Goal: Task Accomplishment & Management: Manage account settings

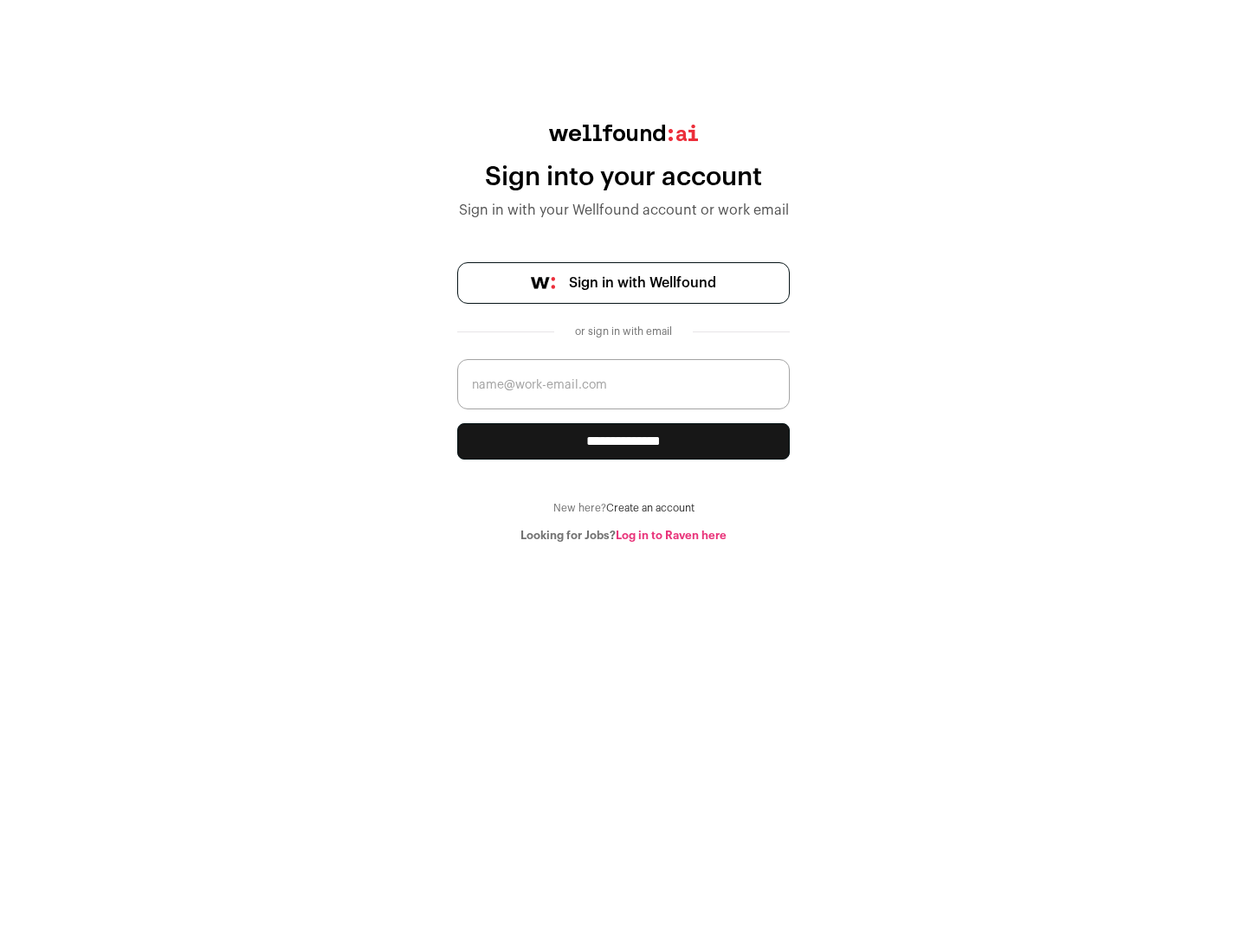
click at [642, 283] on span "Sign in with Wellfound" at bounding box center [643, 283] width 147 height 20
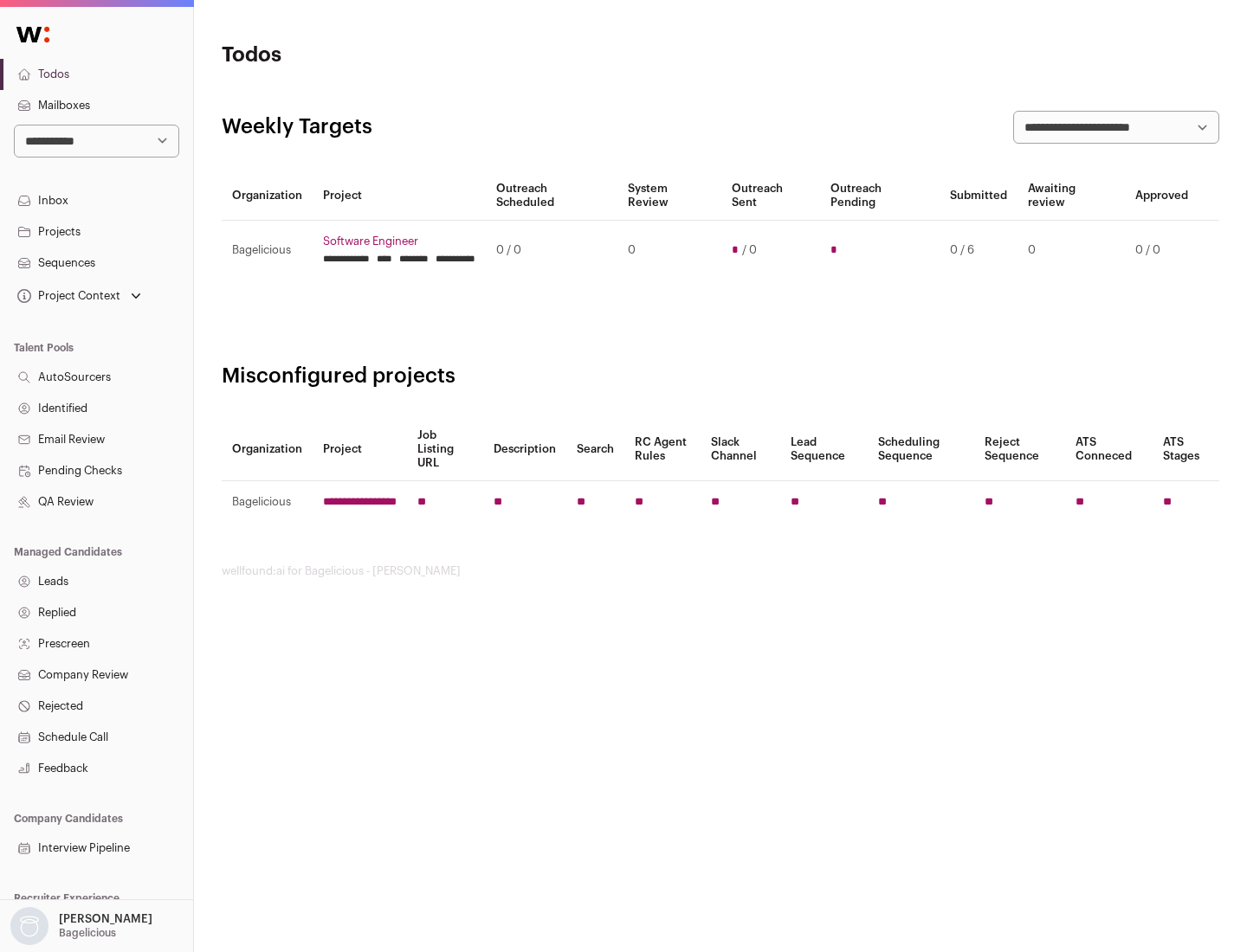
click at [96, 231] on link "Projects" at bounding box center [96, 231] width 193 height 31
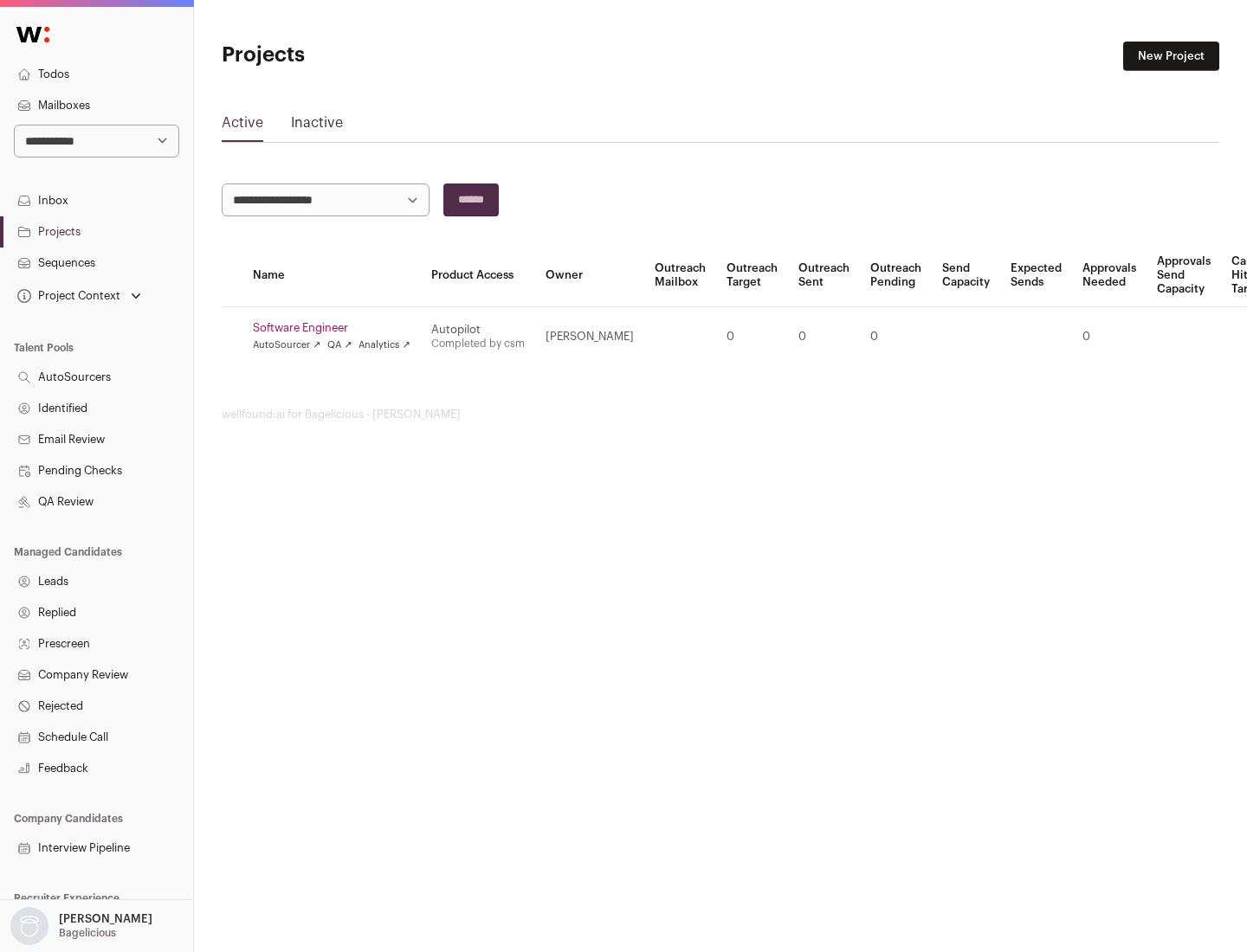
click at [337, 328] on link "Software Engineer" at bounding box center [331, 328] width 158 height 14
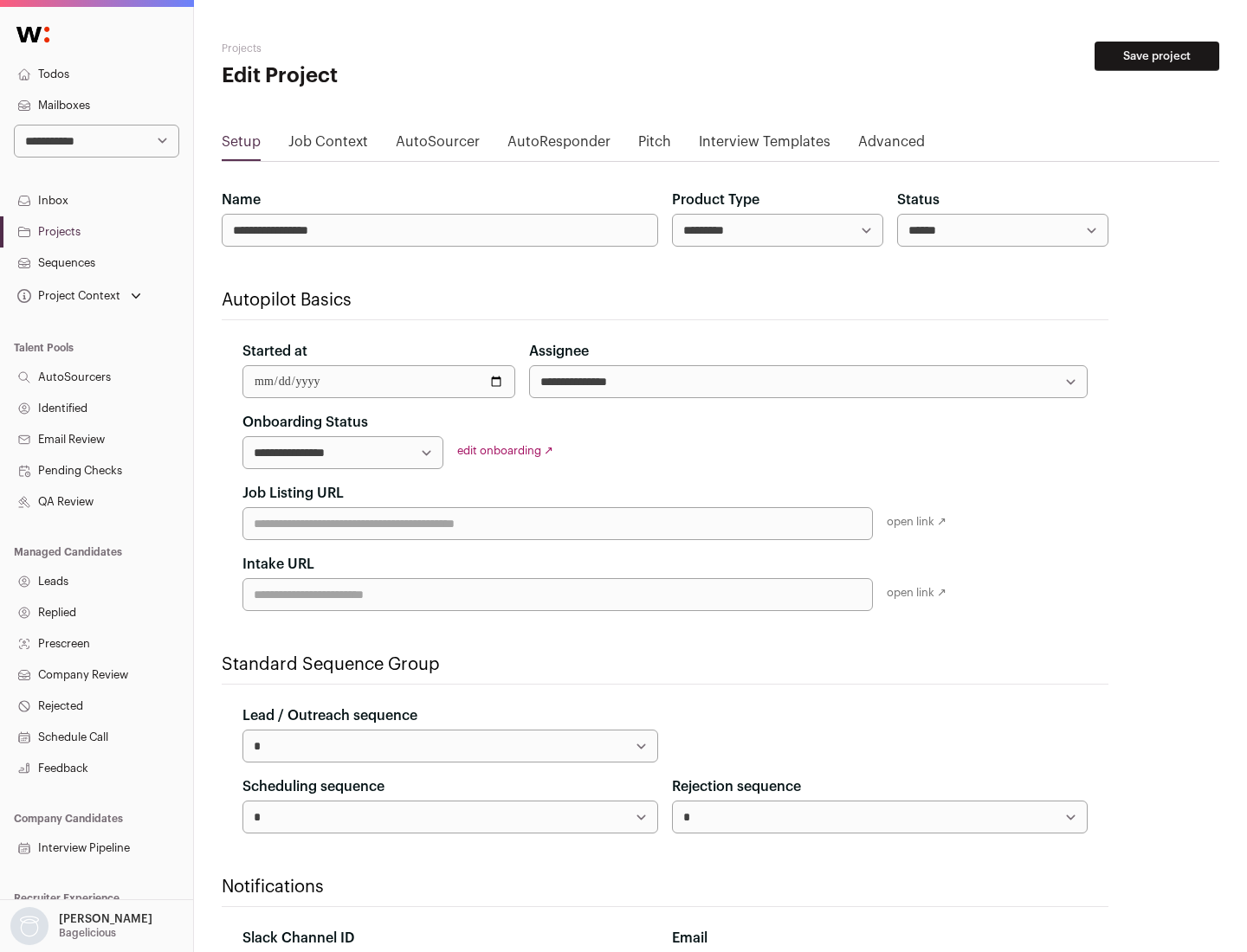
click at [1158, 56] on button "Save project" at bounding box center [1158, 57] width 125 height 30
